Goal: Register for event/course

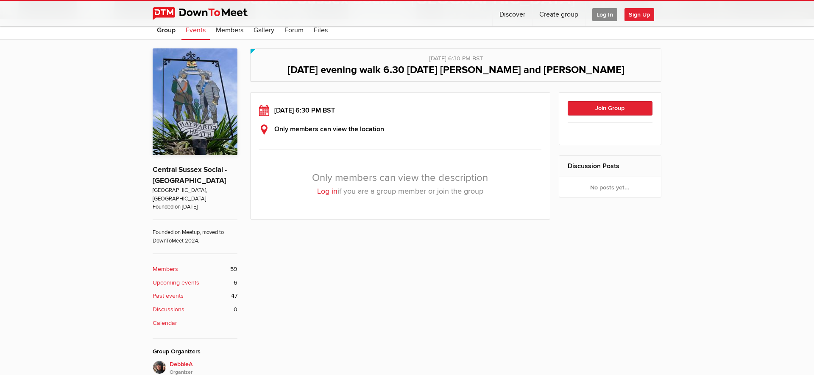
scroll to position [213, 0]
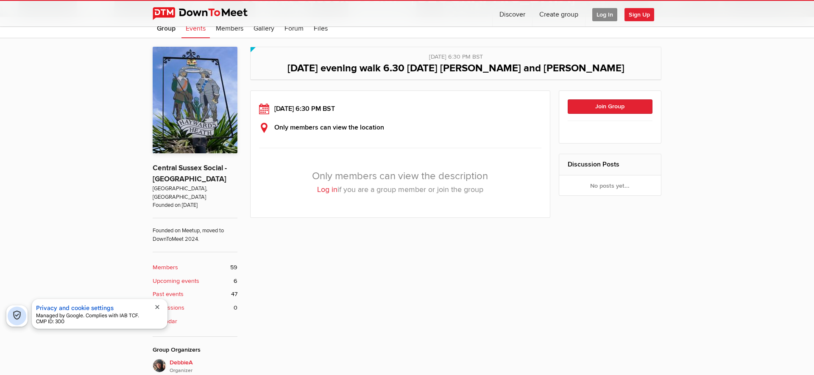
click at [324, 191] on link "Log in" at bounding box center [327, 189] width 20 height 9
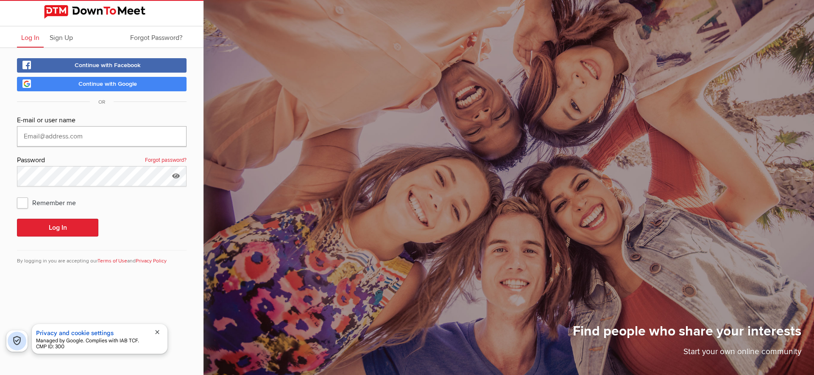
click at [84, 131] on input "text" at bounding box center [102, 136] width 170 height 20
type input "[EMAIL_ADDRESS][PERSON_NAME][DOMAIN_NAME]"
click at [70, 229] on button "Log In" at bounding box center [57, 227] width 81 height 18
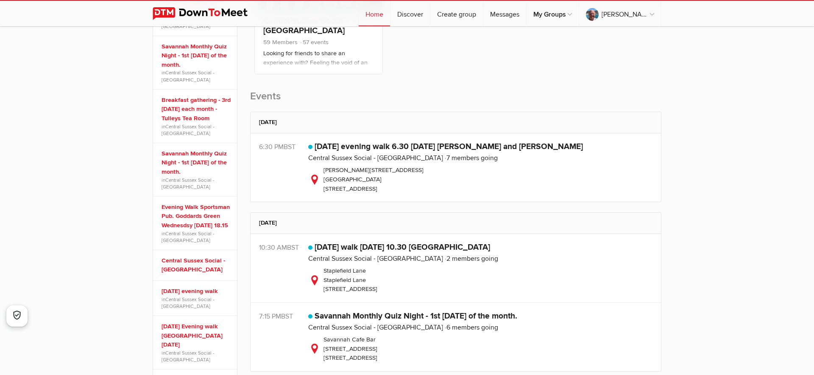
scroll to position [209, 0]
click at [360, 146] on link "[DATE] evening walk 6.30 [DATE] [PERSON_NAME] and [PERSON_NAME]" at bounding box center [449, 146] width 269 height 10
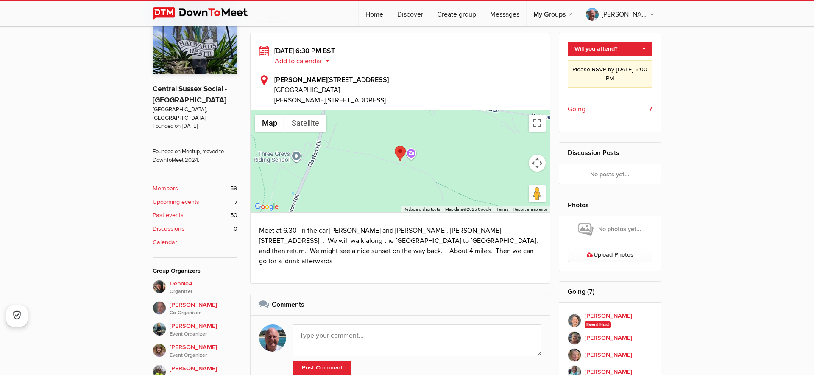
scroll to position [293, 0]
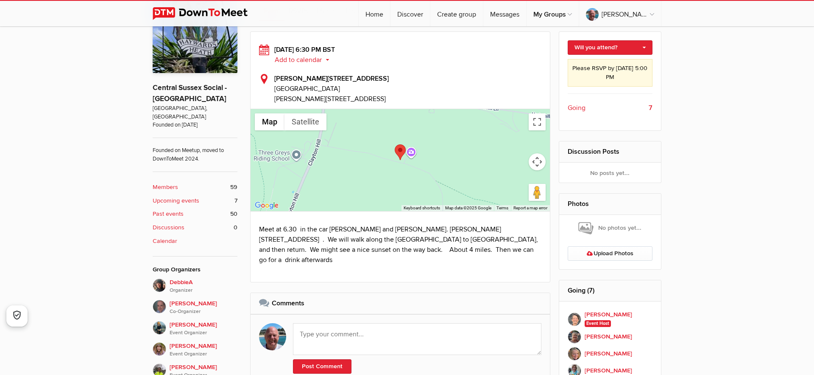
click at [576, 109] on span "Going" at bounding box center [577, 108] width 18 height 10
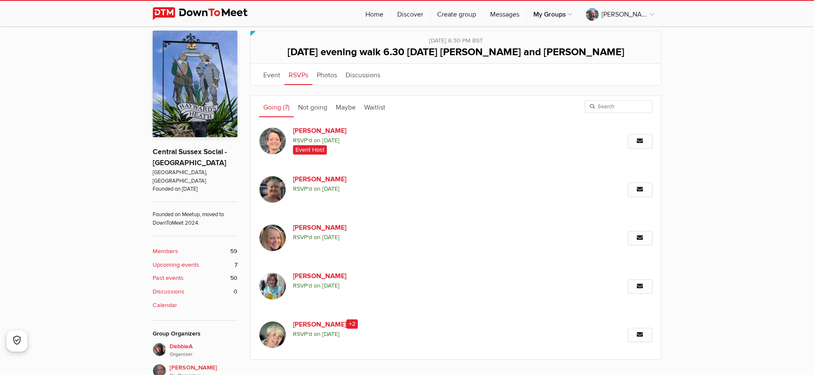
scroll to position [231, 0]
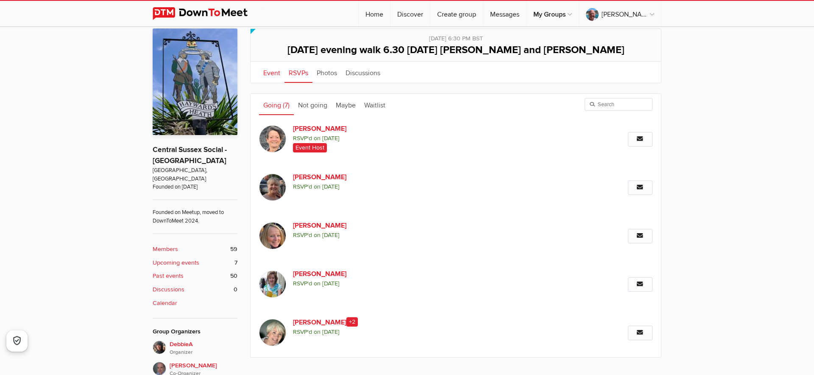
click at [274, 72] on link "Event" at bounding box center [271, 72] width 25 height 21
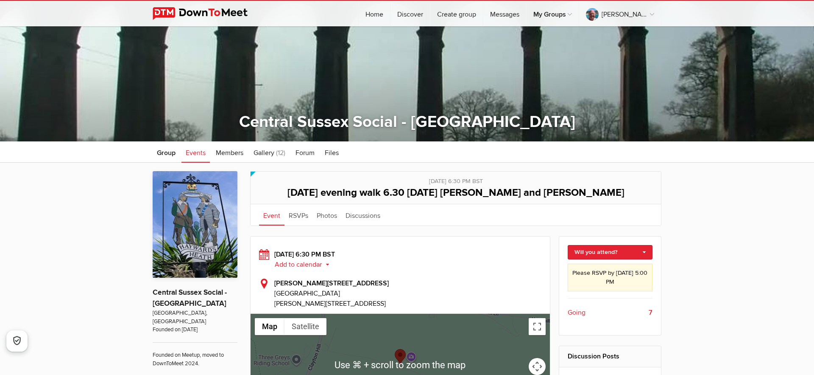
scroll to position [87, 0]
